Goal: Transaction & Acquisition: Obtain resource

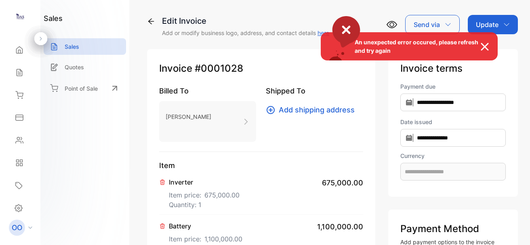
type input "**********"
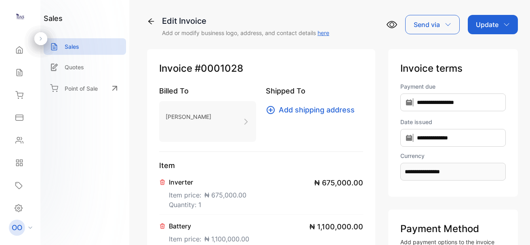
click at [354, 8] on div "**********" at bounding box center [332, 122] width 395 height 245
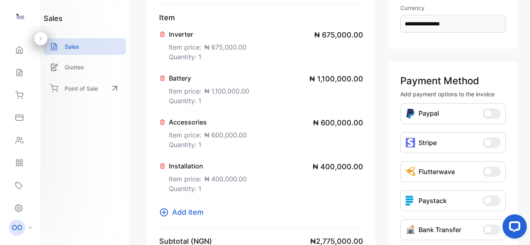
click at [350, 123] on span "₦ 600,000.00" at bounding box center [338, 122] width 50 height 11
click at [187, 124] on p "Accessories" at bounding box center [208, 122] width 78 height 10
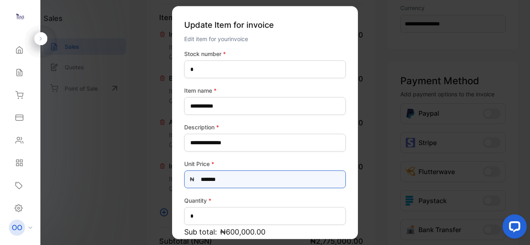
click at [204, 180] on Price-inputprice "*******" at bounding box center [264, 180] width 161 height 18
type Price-inputprice "*"
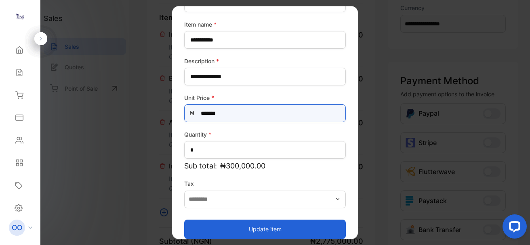
scroll to position [76, 0]
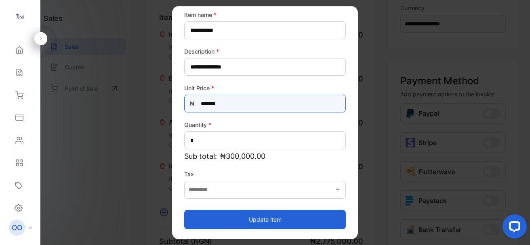
type Price-inputprice "*******"
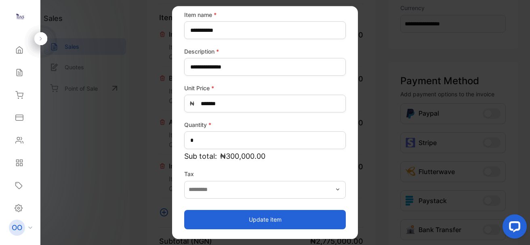
click at [289, 214] on button "Update item" at bounding box center [264, 219] width 161 height 19
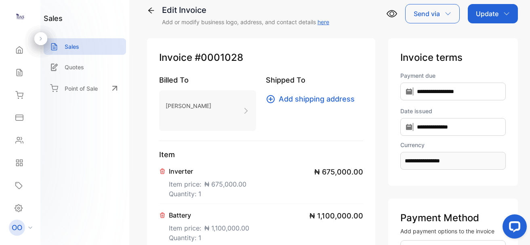
scroll to position [0, 0]
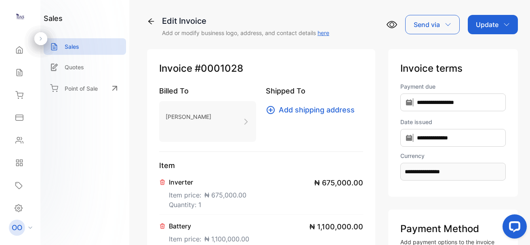
click at [485, 25] on p "Update" at bounding box center [486, 25] width 23 height 10
click at [484, 24] on p "Update" at bounding box center [486, 25] width 23 height 10
click at [488, 54] on div "Invoice" at bounding box center [494, 51] width 46 height 16
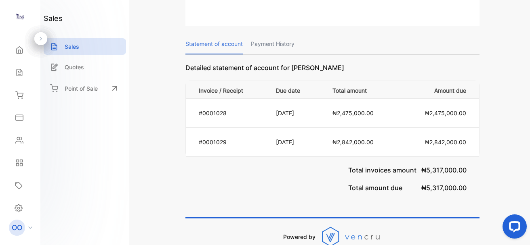
scroll to position [425, 0]
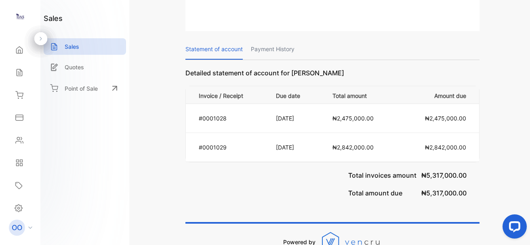
click at [428, 151] on span "₦2,842,000.00" at bounding box center [445, 147] width 41 height 7
click at [358, 144] on td "₦2,842,000.00" at bounding box center [362, 147] width 80 height 29
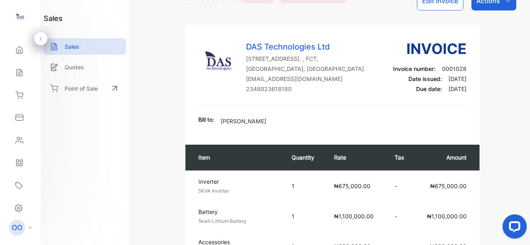
scroll to position [0, 0]
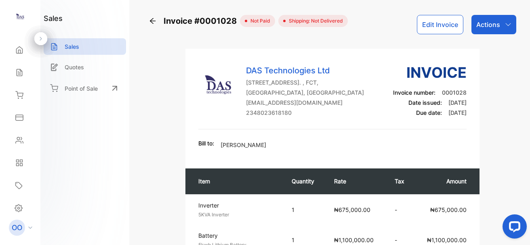
click at [505, 24] on icon "button" at bounding box center [507, 24] width 6 height 6
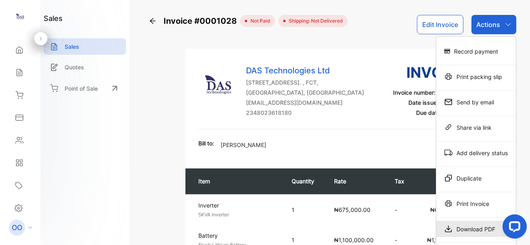
click at [458, 231] on div "Download PDF" at bounding box center [476, 229] width 80 height 16
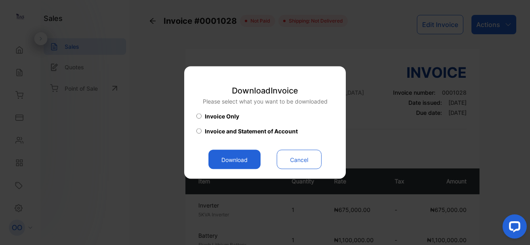
click at [240, 164] on button "Download" at bounding box center [234, 159] width 52 height 19
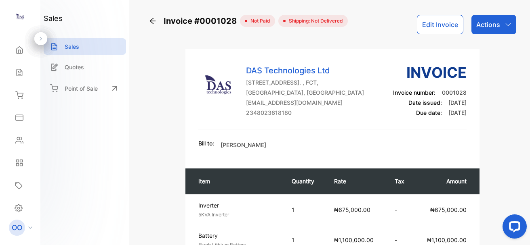
click at [504, 24] on icon "button" at bounding box center [507, 24] width 6 height 6
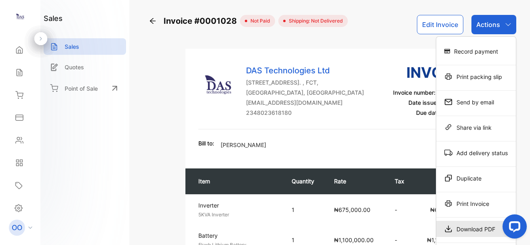
click at [460, 227] on div "Download PDF" at bounding box center [476, 229] width 80 height 16
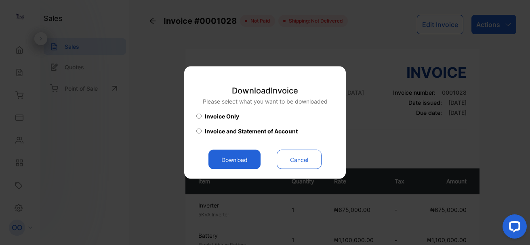
click at [239, 157] on button "Download" at bounding box center [234, 159] width 52 height 19
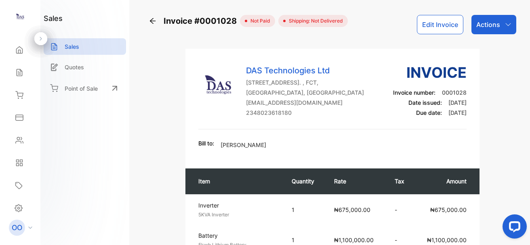
click at [500, 24] on div "Actions" at bounding box center [493, 24] width 45 height 19
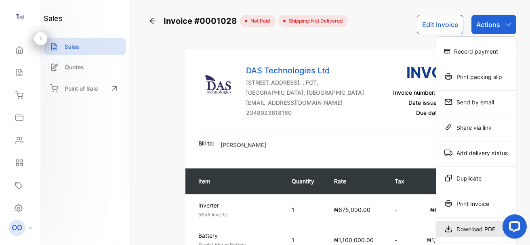
click at [474, 233] on div "Download PDF" at bounding box center [476, 229] width 80 height 16
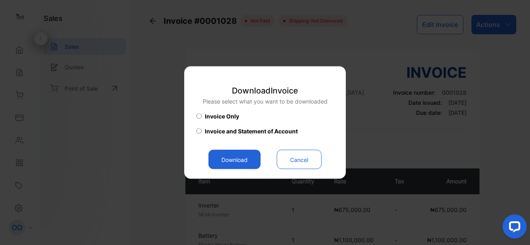
click at [203, 131] on div "Invoice and Statement of Account" at bounding box center [264, 133] width 137 height 13
click at [232, 160] on button "Download" at bounding box center [234, 159] width 52 height 19
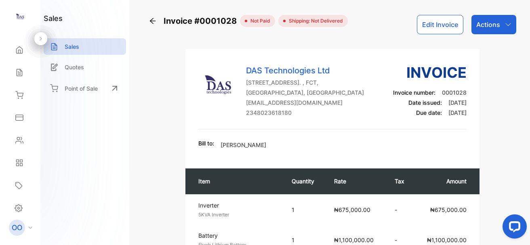
click at [155, 24] on icon at bounding box center [153, 21] width 8 height 8
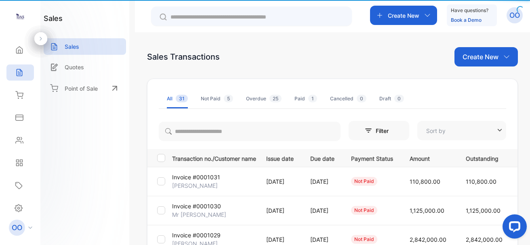
type input "**********"
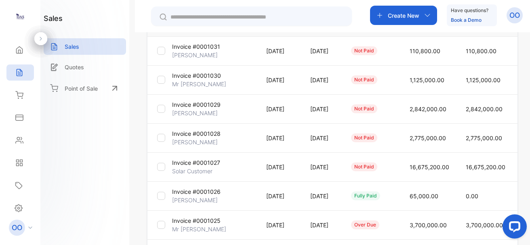
scroll to position [132, 0]
click at [435, 153] on td "16,675,200.00" at bounding box center [428, 166] width 56 height 29
click at [446, 134] on span "2,775,000.00" at bounding box center [427, 137] width 36 height 7
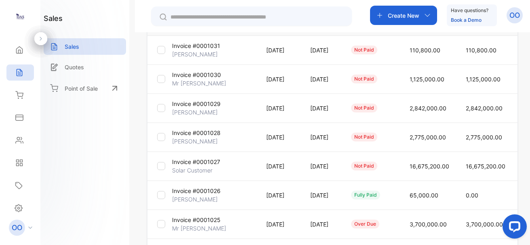
click at [157, 139] on td at bounding box center [157, 137] width 21 height 29
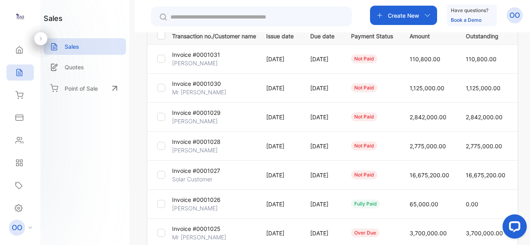
scroll to position [128, 0]
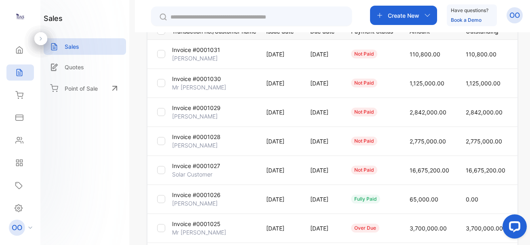
click at [310, 148] on td "[DATE]" at bounding box center [320, 141] width 41 height 29
click at [161, 144] on div at bounding box center [161, 141] width 8 height 8
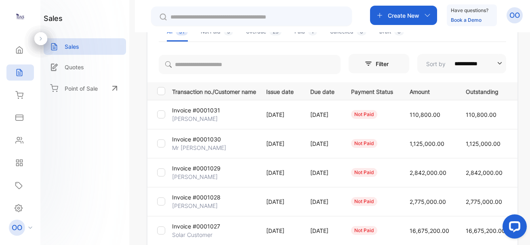
scroll to position [0, 0]
